Goal: Find contact information: Find contact information

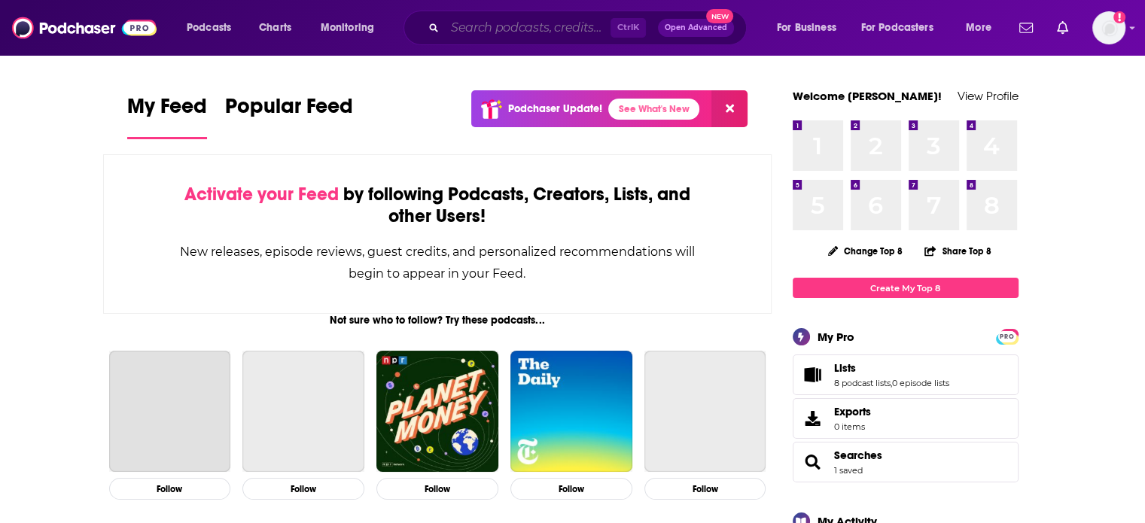
click at [479, 24] on input "Search podcasts, credits, & more..." at bounding box center [528, 28] width 166 height 24
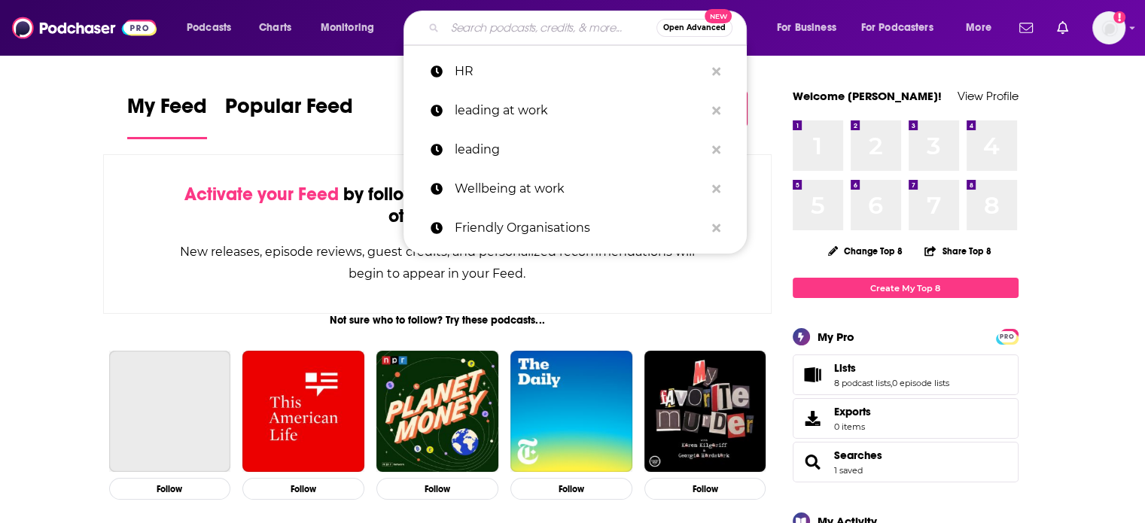
paste input "Talent Acquisition Leaders Podcast"
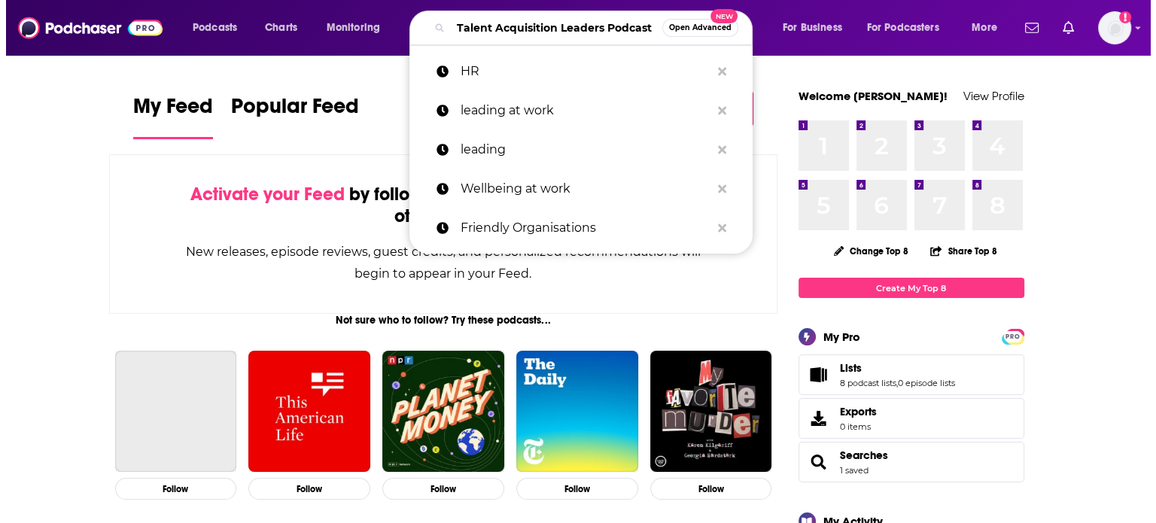
scroll to position [0, 26]
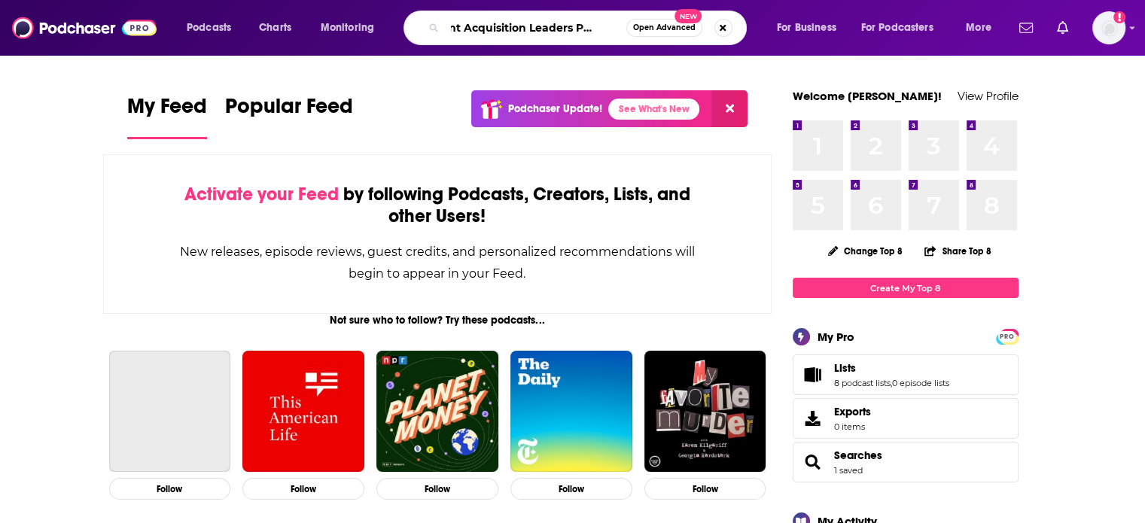
type input "Talent Acquisition Leaders Podcast"
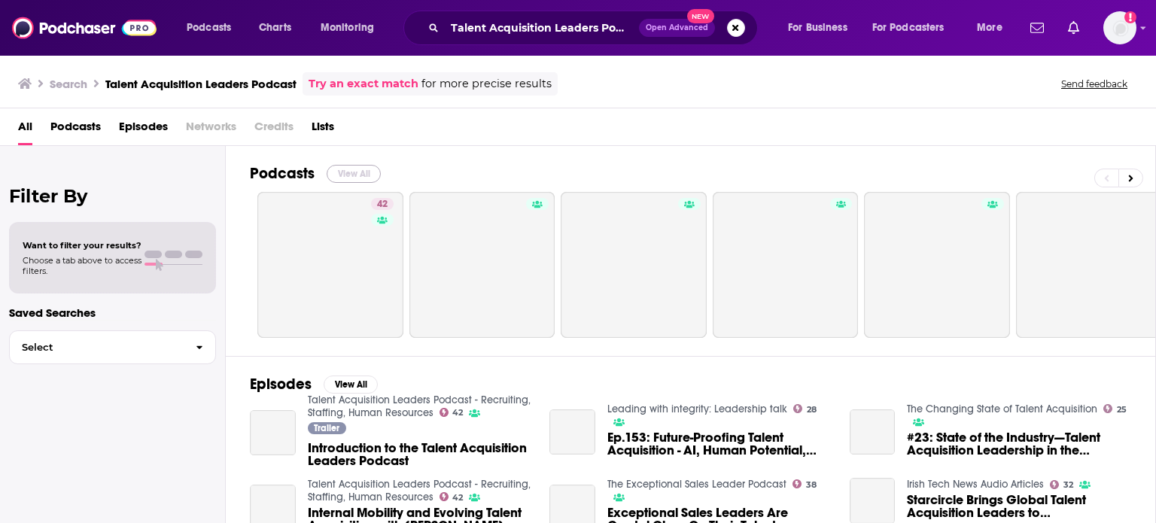
click at [358, 170] on button "View All" at bounding box center [354, 174] width 54 height 18
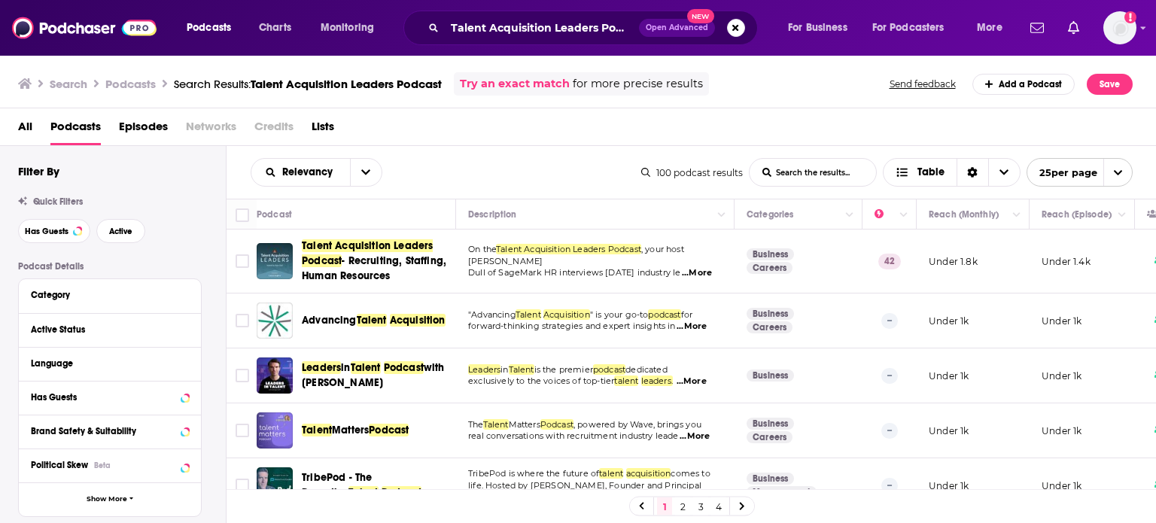
click at [340, 254] on div "Podcasts Charts Monitoring Talent Acquisition Leaders Podcast Open Advanced New…" at bounding box center [578, 261] width 1156 height 523
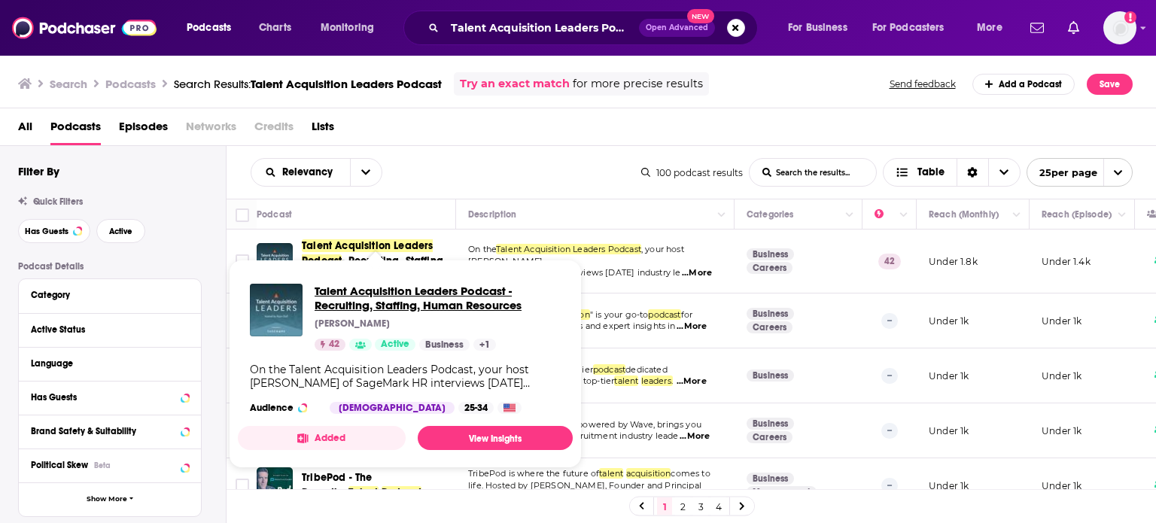
click at [357, 291] on span "Talent Acquisition Leaders Podcast - Recruiting, Staffing, Human Resources" at bounding box center [438, 298] width 246 height 29
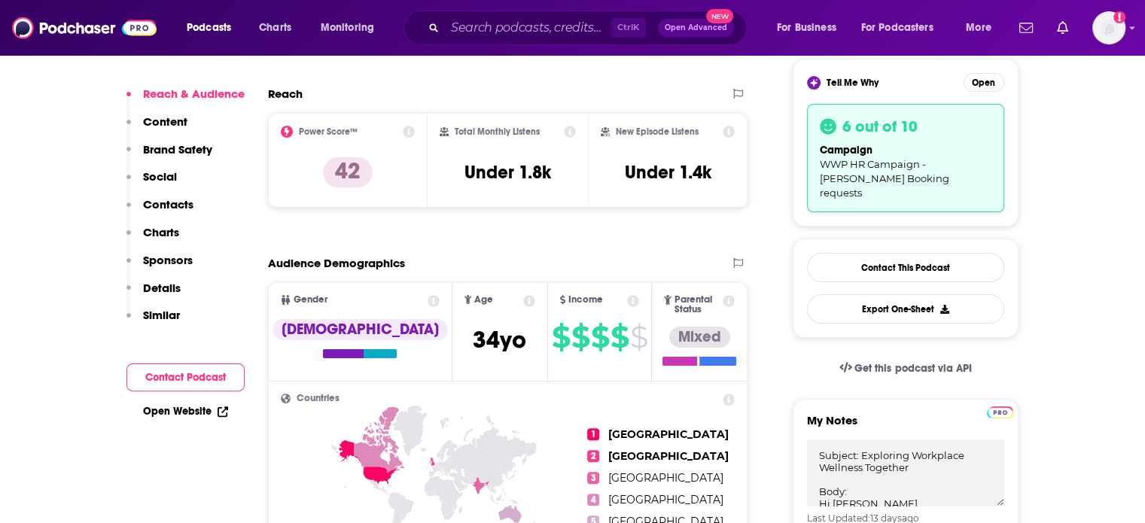
scroll to position [376, 0]
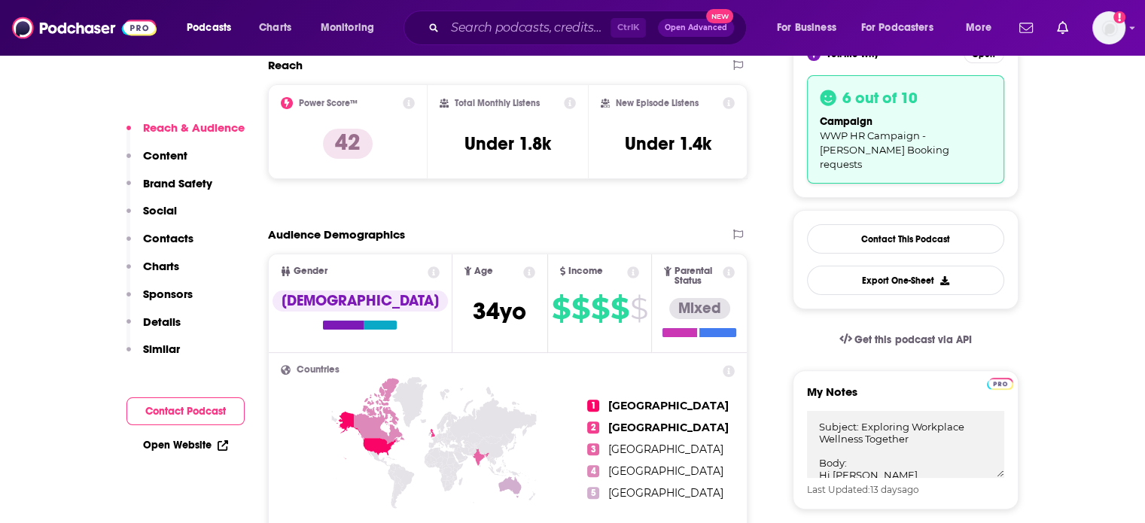
click at [172, 238] on p "Contacts" at bounding box center [168, 238] width 50 height 14
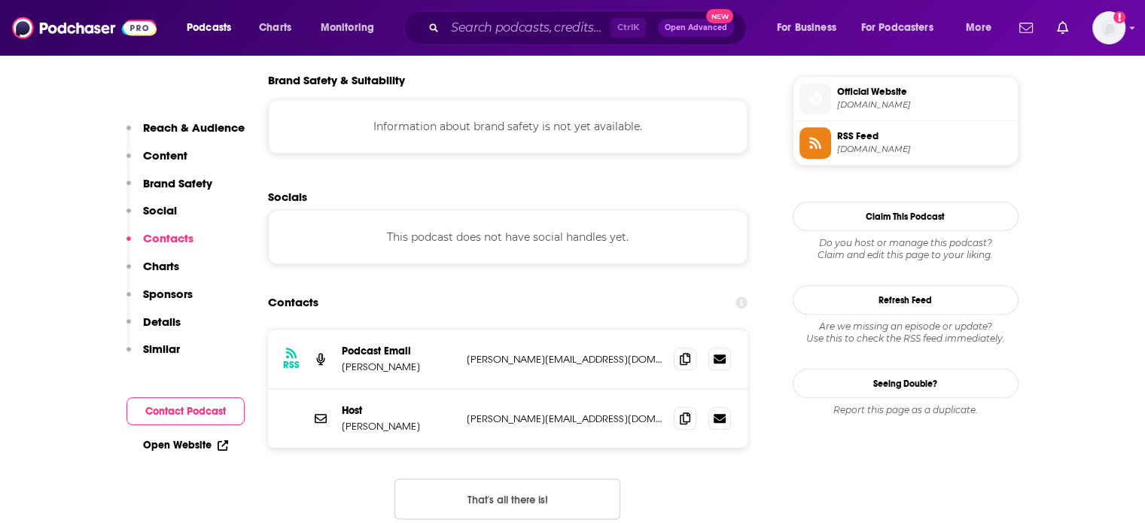
scroll to position [1352, 0]
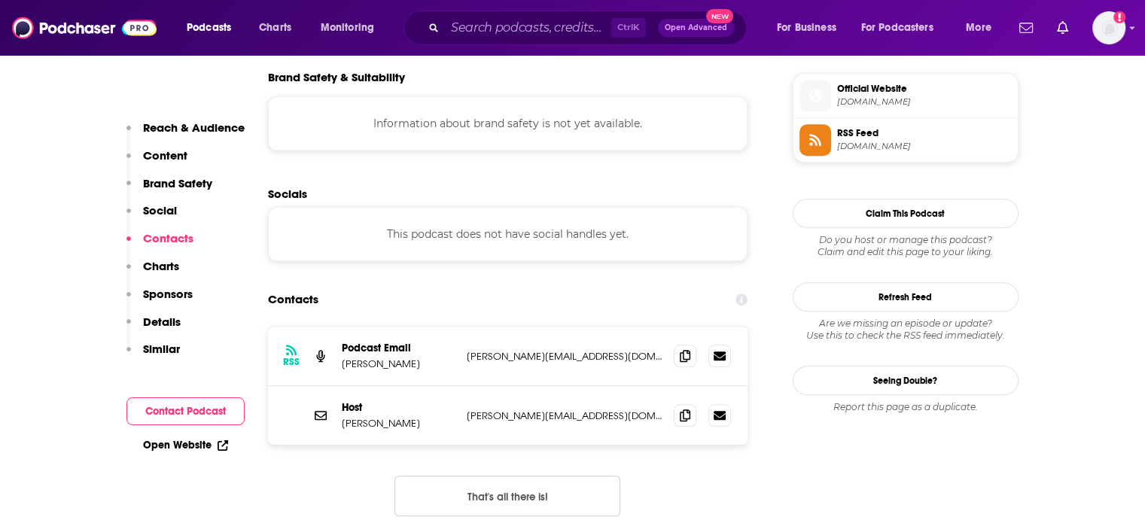
drag, startPoint x: 440, startPoint y: 291, endPoint x: 339, endPoint y: 291, distance: 101.6
click at [339, 327] on div "RSS Podcast Email [PERSON_NAME] [PERSON_NAME][EMAIL_ADDRESS][DOMAIN_NAME] [EMAI…" at bounding box center [508, 356] width 480 height 59
copy p "[PERSON_NAME]"
